Goal: Information Seeking & Learning: Learn about a topic

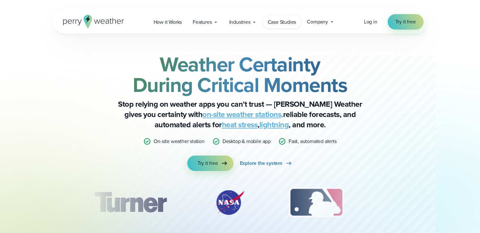
click at [280, 25] on span "Case Studies" at bounding box center [282, 22] width 29 height 8
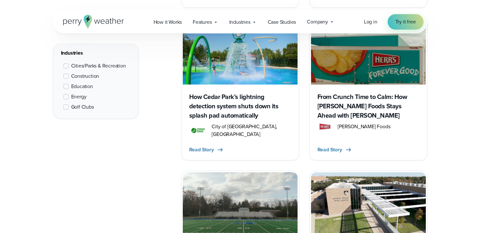
scroll to position [859, 0]
